Goal: Transaction & Acquisition: Purchase product/service

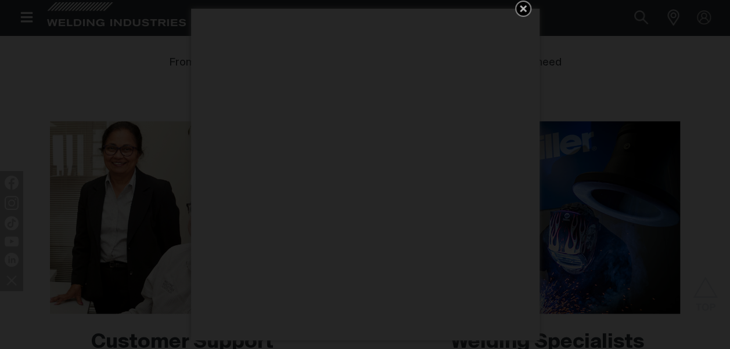
scroll to position [464, 0]
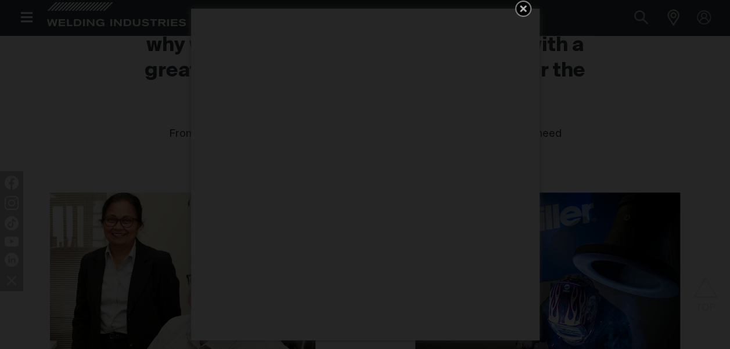
click at [524, 8] on icon "Get 5 WIA Welding Guides Free!" at bounding box center [523, 8] width 7 height 7
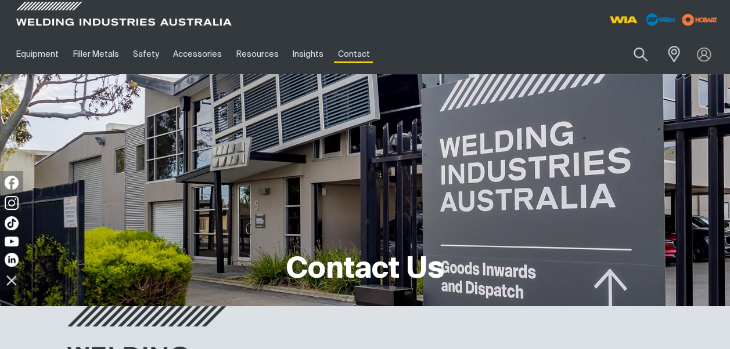
scroll to position [0, 0]
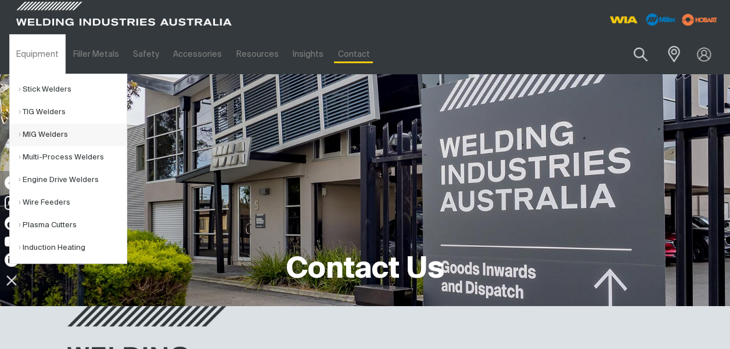
click at [49, 129] on link "MIG Welders" at bounding box center [73, 135] width 108 height 23
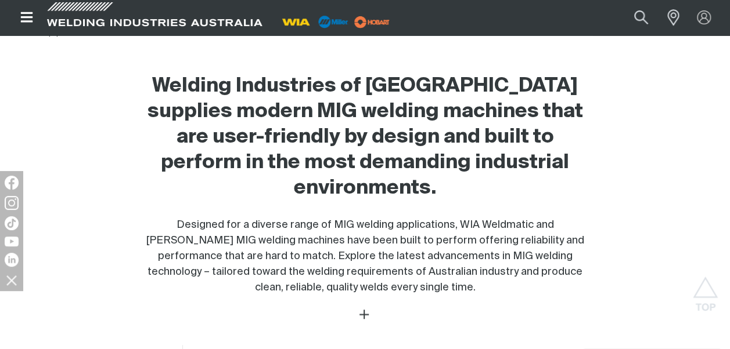
scroll to position [348, 0]
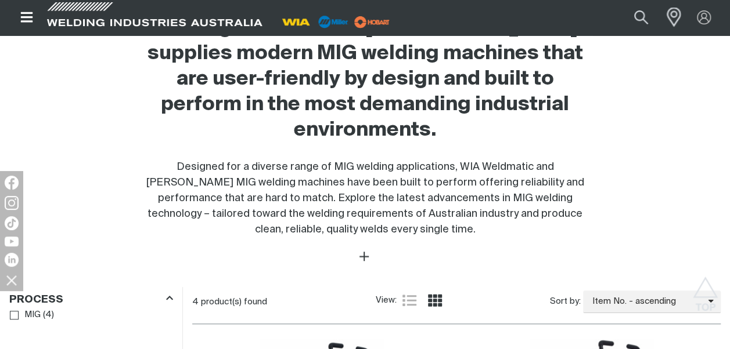
click at [671, 20] on span at bounding box center [671, 17] width 26 height 23
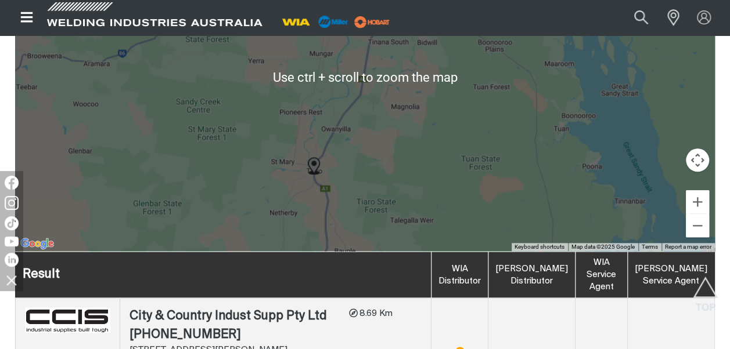
scroll to position [475, 0]
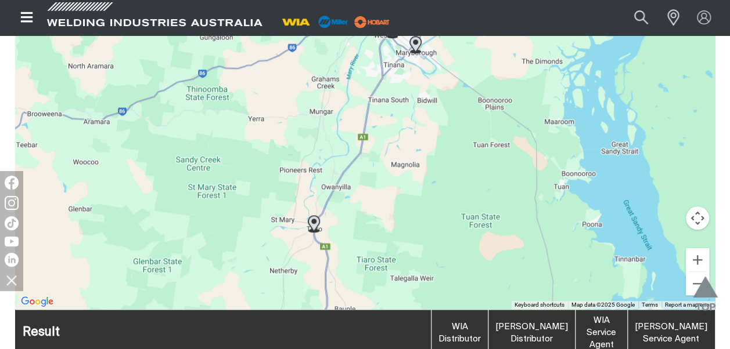
click at [698, 281] on img "Scroll to top" at bounding box center [705, 298] width 25 height 42
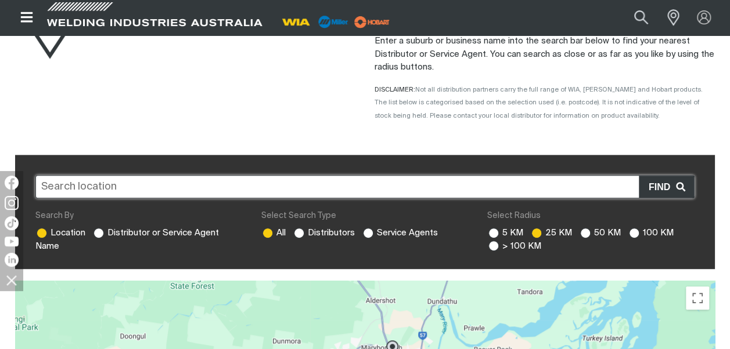
scroll to position [174, 0]
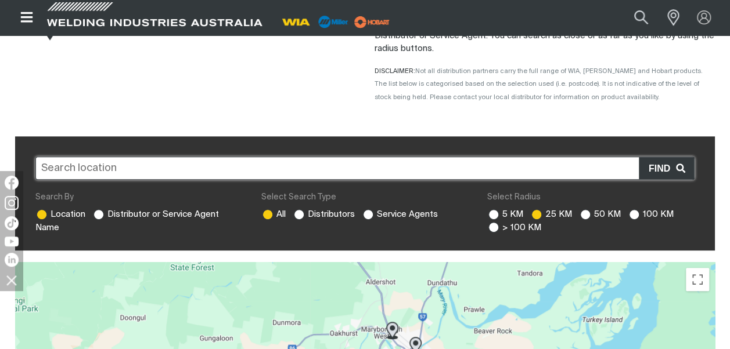
click at [117, 171] on input "text" at bounding box center [364, 168] width 659 height 23
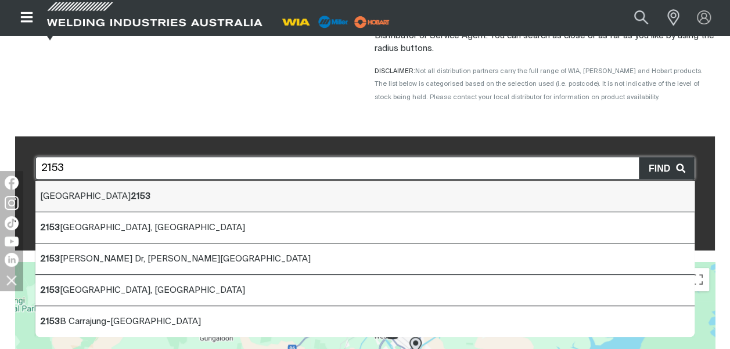
click at [85, 197] on span "[GEOGRAPHIC_DATA] 2153" at bounding box center [95, 196] width 110 height 9
type input "[GEOGRAPHIC_DATA] 2153"
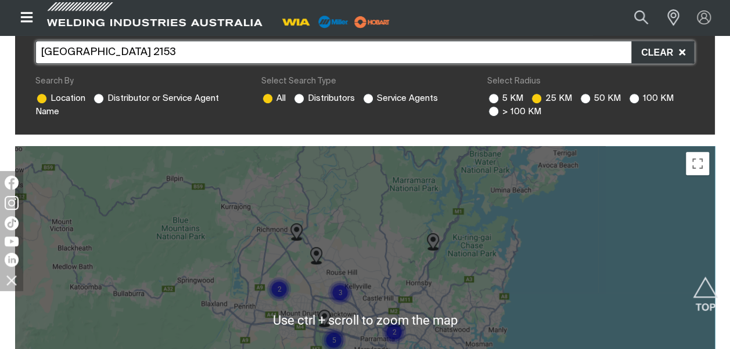
scroll to position [348, 0]
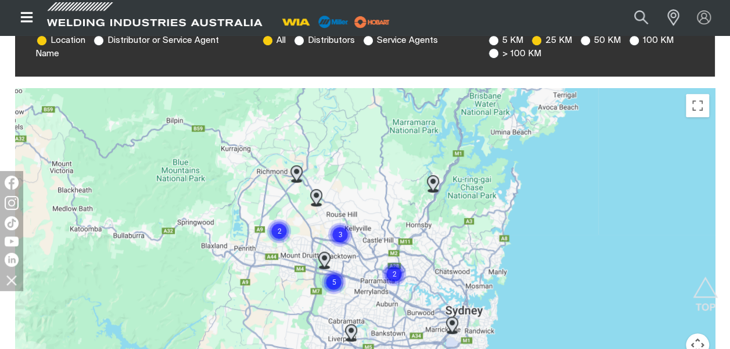
click at [341, 233] on img "Cluster of 3 markers" at bounding box center [340, 235] width 26 height 26
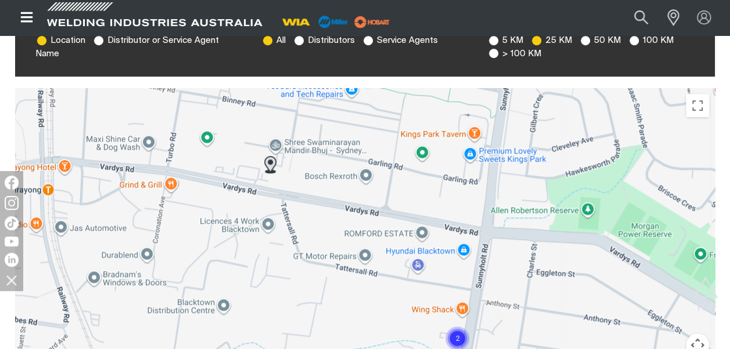
click at [272, 163] on img at bounding box center [270, 164] width 12 height 17
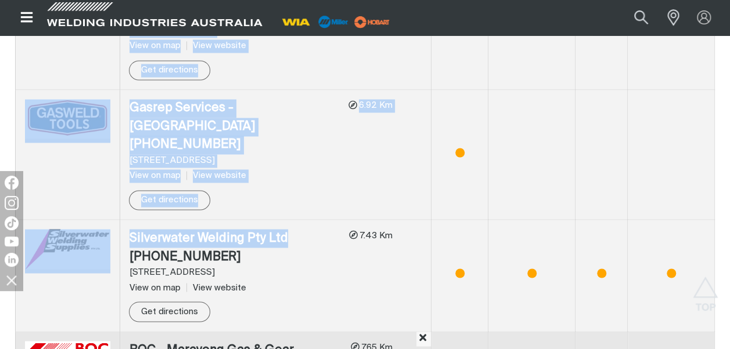
scroll to position [868, 0]
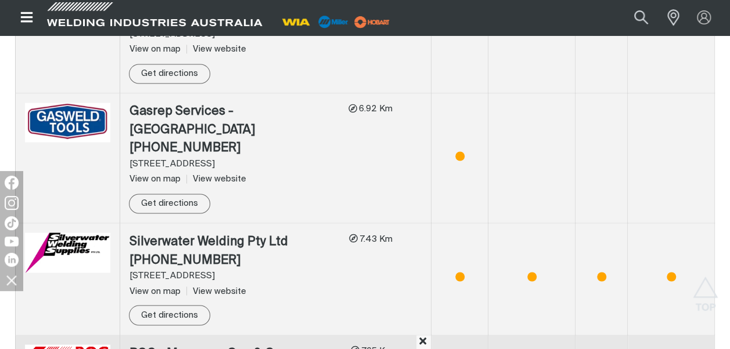
click at [392, 246] on div "7.43 Km 7.43 Km away" at bounding box center [371, 279] width 44 height 93
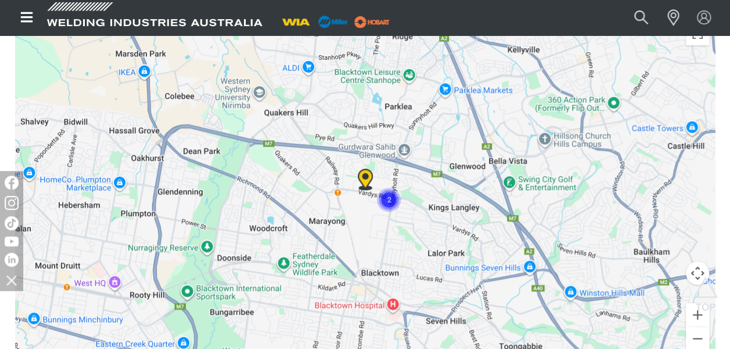
scroll to position [404, 0]
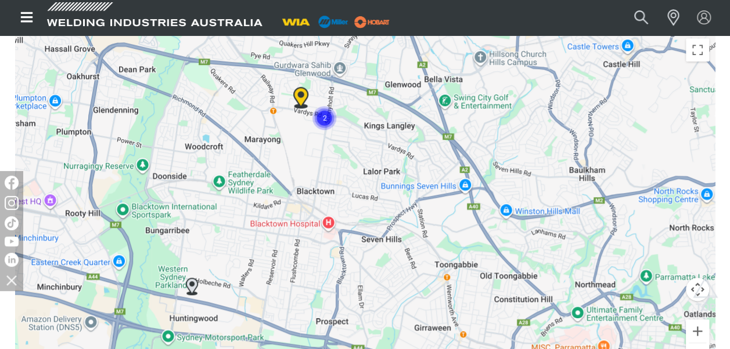
click at [326, 285] on div "To navigate, press the arrow keys." at bounding box center [365, 207] width 700 height 348
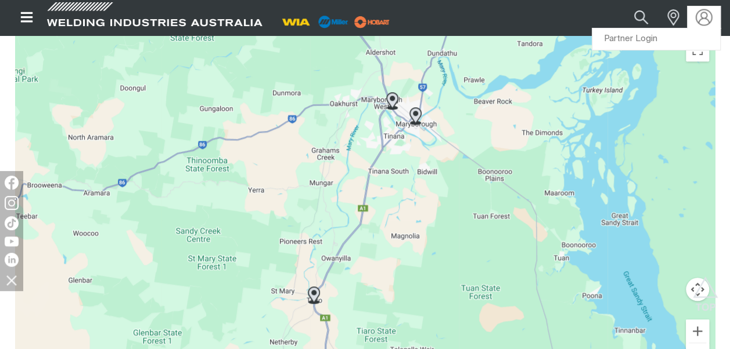
click at [706, 16] on img at bounding box center [703, 17] width 17 height 17
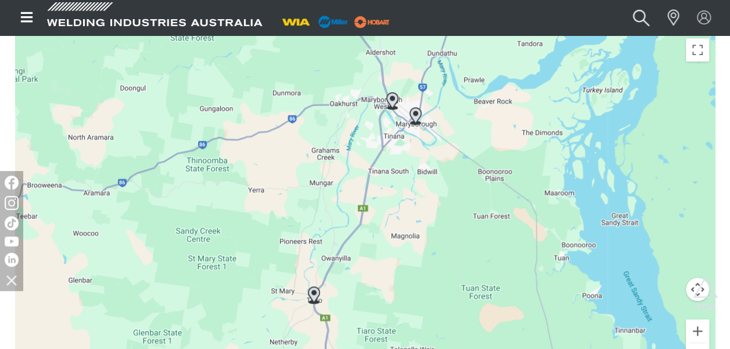
click at [640, 19] on button "Search products" at bounding box center [641, 17] width 47 height 31
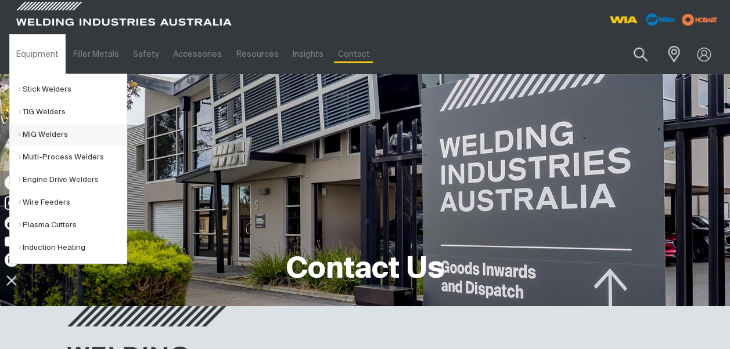
click at [20, 131] on link "MIG Welders" at bounding box center [73, 135] width 108 height 23
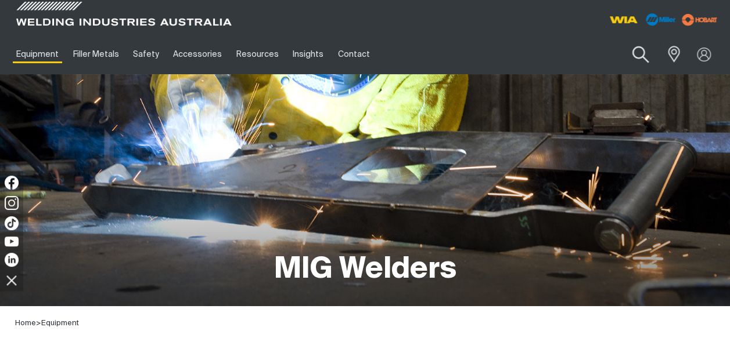
click at [639, 54] on button "Search products" at bounding box center [640, 54] width 47 height 33
click at [531, 58] on input "Search" at bounding box center [570, 54] width 179 height 26
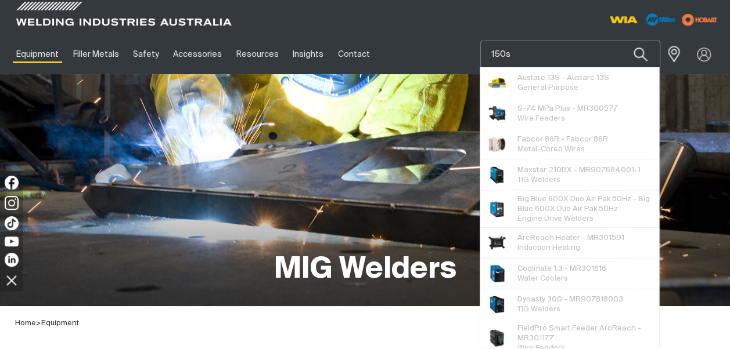
type input "150s"
click at [621, 41] on button "Search products" at bounding box center [640, 54] width 39 height 27
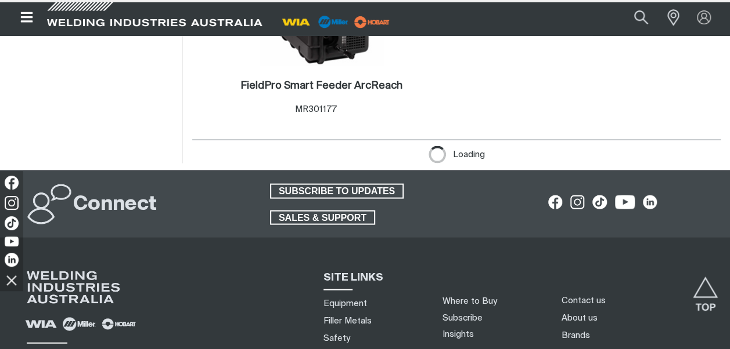
scroll to position [1045, 0]
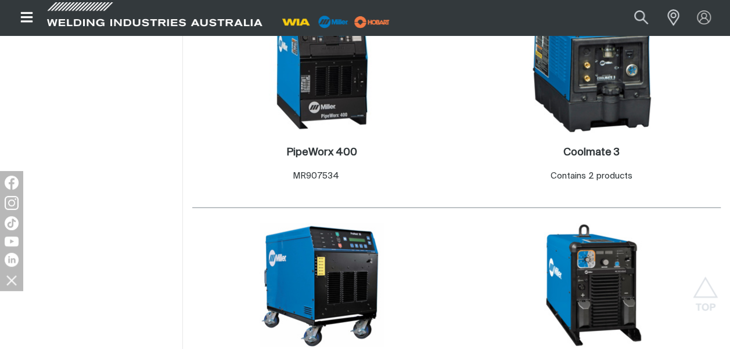
scroll to position [1219, 0]
